Goal: Navigation & Orientation: Find specific page/section

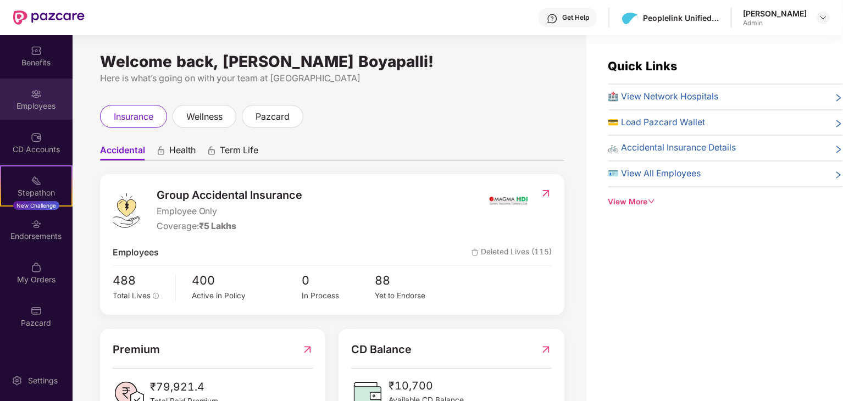
click at [44, 101] on div "Employees" at bounding box center [36, 106] width 73 height 11
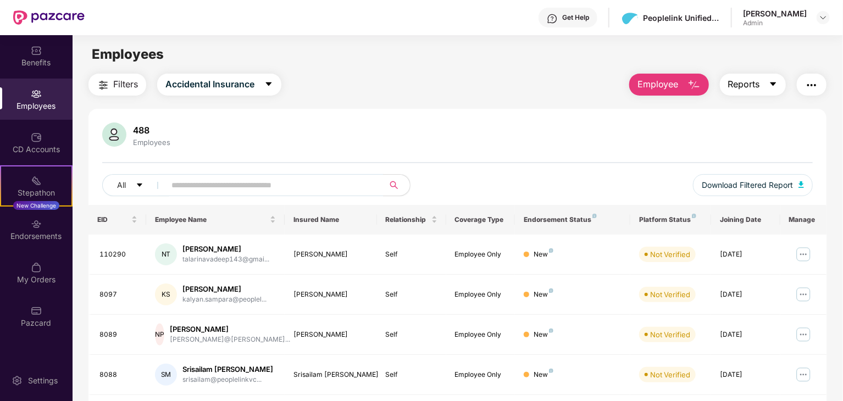
click at [770, 87] on icon "caret-down" at bounding box center [772, 84] width 9 height 9
click at [49, 105] on div "Employees" at bounding box center [36, 106] width 73 height 11
click at [60, 229] on div "Endorsements" at bounding box center [36, 229] width 73 height 41
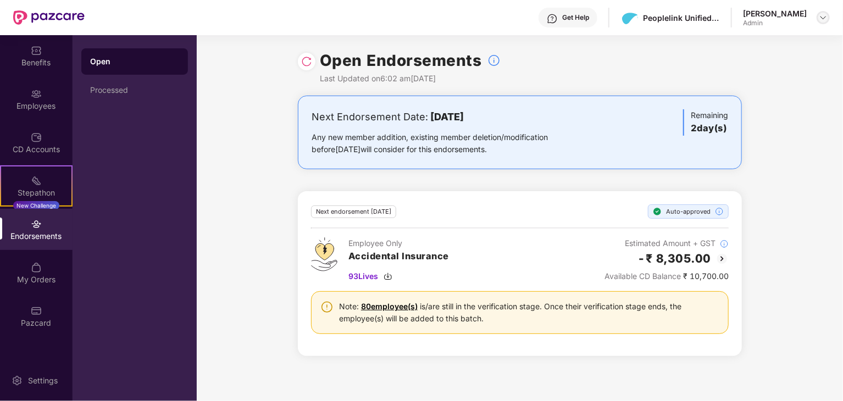
click at [824, 16] on img at bounding box center [822, 17] width 9 height 9
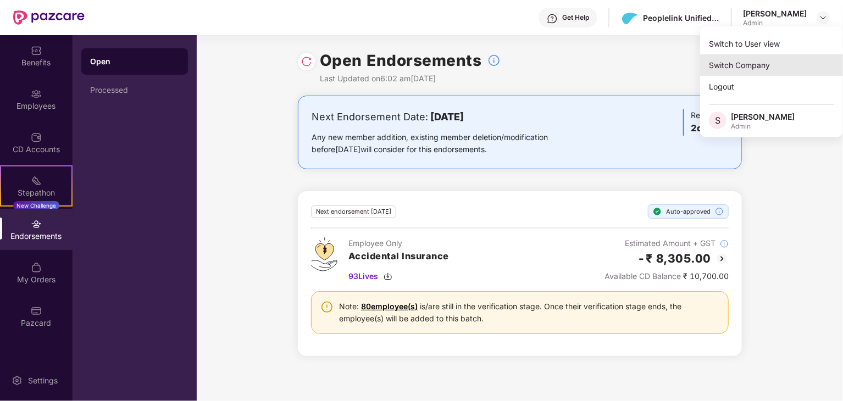
click at [748, 62] on div "Switch Company" at bounding box center [771, 64] width 143 height 21
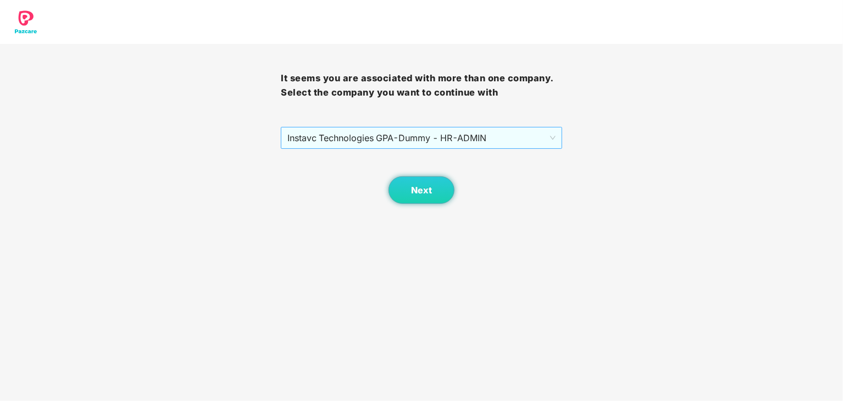
click at [399, 134] on span "Instavc Technologies GPA - Dummy - HR - ADMIN" at bounding box center [420, 137] width 267 height 21
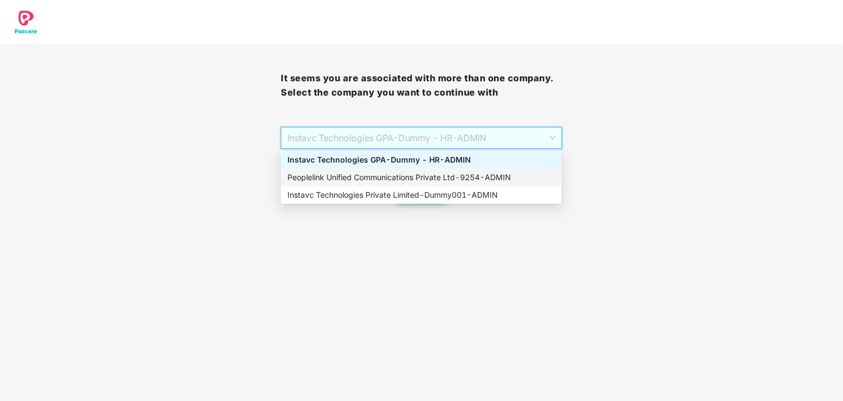
click at [420, 170] on div "Peoplelink Unified Communications Private Ltd - 9254 - ADMIN" at bounding box center [421, 178] width 281 height 18
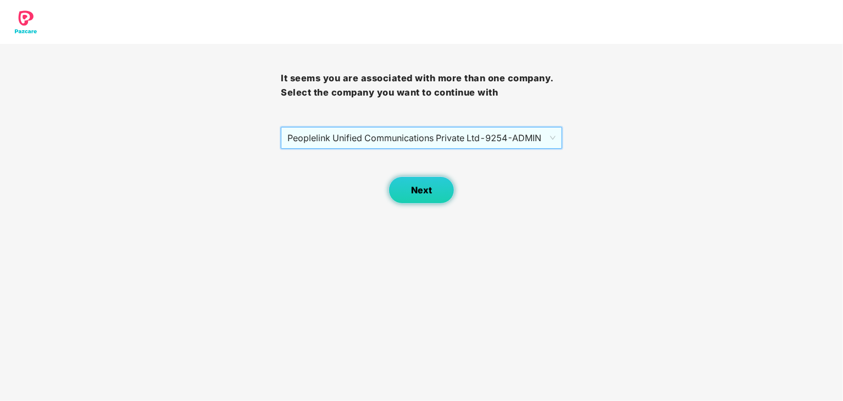
click at [422, 192] on span "Next" at bounding box center [421, 190] width 21 height 10
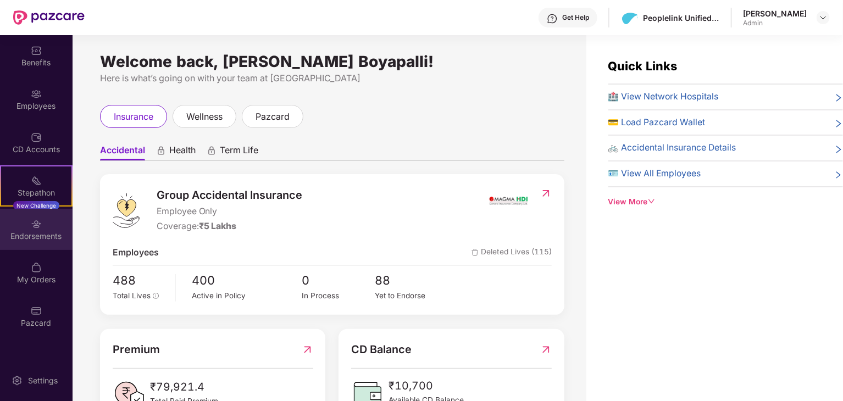
click at [34, 241] on div "Endorsements" at bounding box center [36, 236] width 73 height 11
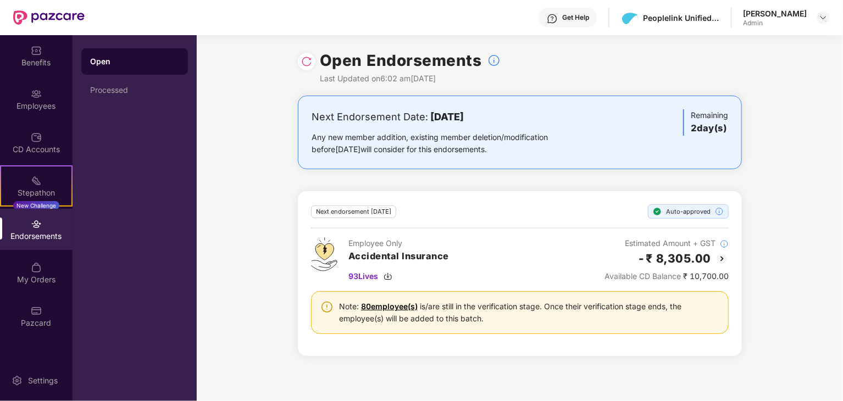
click at [724, 259] on img at bounding box center [721, 258] width 13 height 13
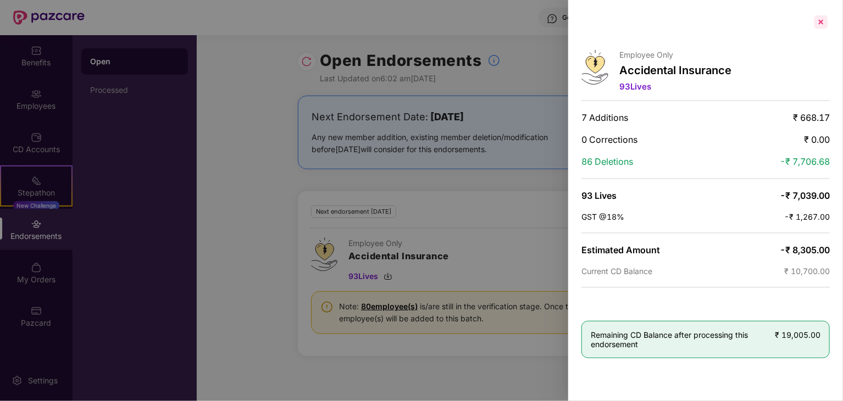
click at [820, 19] on div at bounding box center [821, 22] width 18 height 18
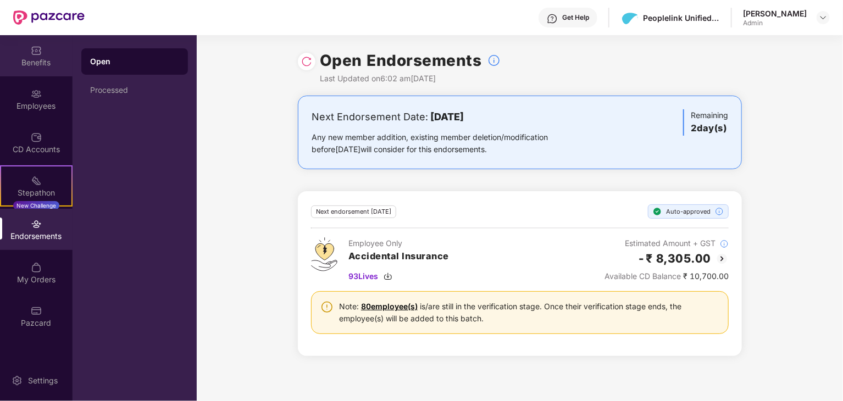
click at [29, 55] on div "Benefits" at bounding box center [36, 55] width 73 height 41
